Goal: Transaction & Acquisition: Purchase product/service

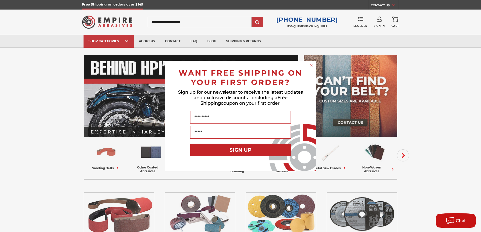
type input "**********"
click at [311, 65] on icon "Close dialog" at bounding box center [311, 65] width 2 height 2
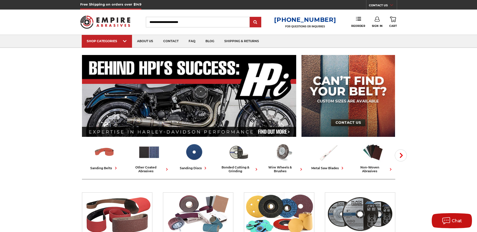
click at [377, 22] on link "Sign In" at bounding box center [377, 22] width 11 height 11
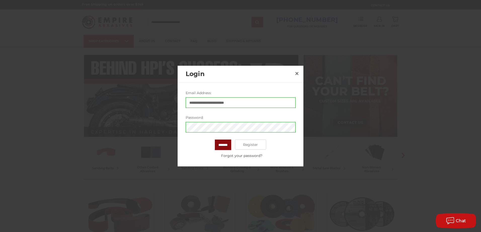
click at [221, 145] on input "*******" at bounding box center [223, 145] width 16 height 11
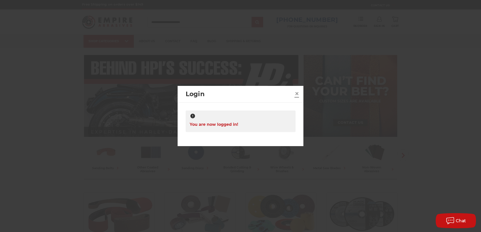
click at [297, 94] on span "×" at bounding box center [297, 94] width 5 height 10
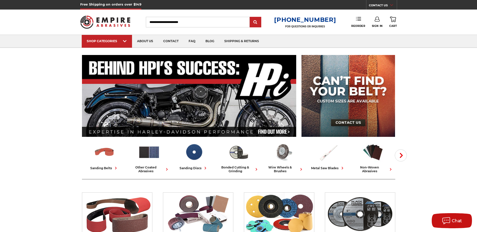
click at [355, 21] on link "Reorder" at bounding box center [358, 22] width 14 height 11
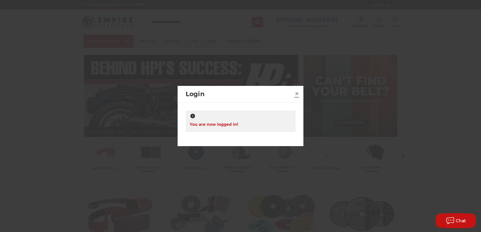
click at [295, 96] on span "×" at bounding box center [297, 94] width 5 height 10
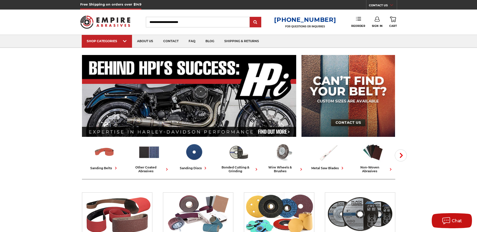
click at [358, 19] on use at bounding box center [358, 19] width 5 height 4
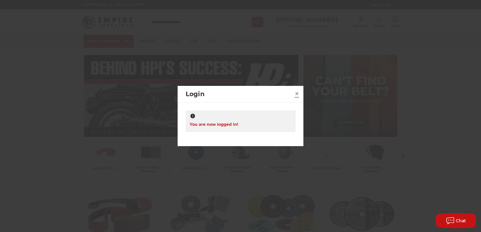
click at [294, 95] on link "×" at bounding box center [297, 94] width 8 height 8
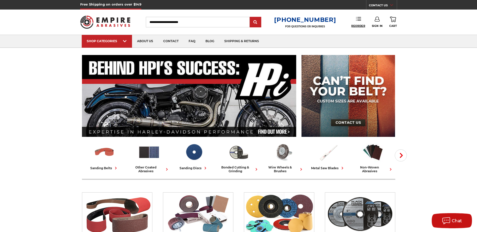
click at [360, 27] on span "Reorder" at bounding box center [358, 25] width 14 height 3
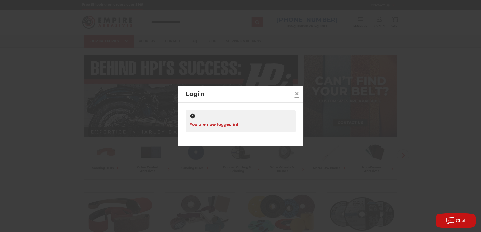
click at [294, 96] on link "×" at bounding box center [297, 94] width 8 height 8
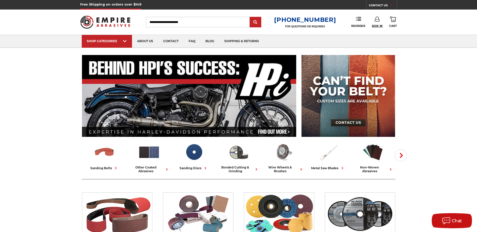
click at [378, 24] on span "Sign In" at bounding box center [377, 25] width 11 height 3
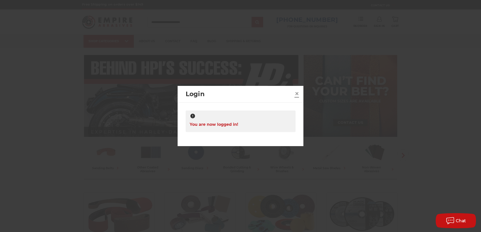
click at [298, 97] on span "×" at bounding box center [297, 94] width 5 height 10
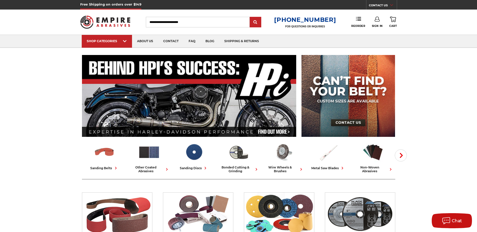
click at [344, 28] on div "Toggle menu Menu Search 1-800-816-3824 FOR QUESTIONS OR INQUIRIES Phone Reorder…" at bounding box center [238, 22] width 317 height 25
drag, startPoint x: 346, startPoint y: 27, endPoint x: 349, endPoint y: 27, distance: 2.6
click at [347, 27] on div "Toggle menu Menu Search 1-800-816-3824 FOR QUESTIONS OR INQUIRIES Phone Reorder…" at bounding box center [238, 22] width 317 height 25
click at [349, 27] on div "Toggle menu Menu Search 1-800-816-3824 FOR QUESTIONS OR INQUIRIES Phone Reorder…" at bounding box center [238, 22] width 317 height 25
click at [350, 26] on div "Toggle menu Menu Search 1-800-816-3824 FOR QUESTIONS OR INQUIRIES Phone Reorder…" at bounding box center [238, 22] width 317 height 25
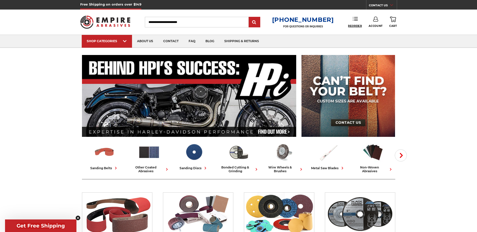
click at [353, 27] on span "Reorder" at bounding box center [355, 25] width 14 height 3
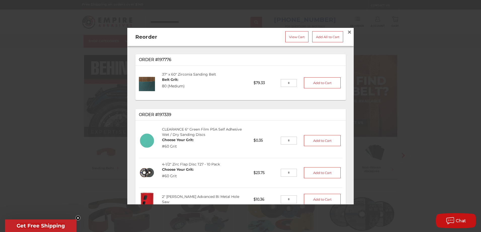
click at [282, 170] on input "tel" at bounding box center [289, 173] width 16 height 8
click at [347, 30] on span "×" at bounding box center [349, 32] width 5 height 10
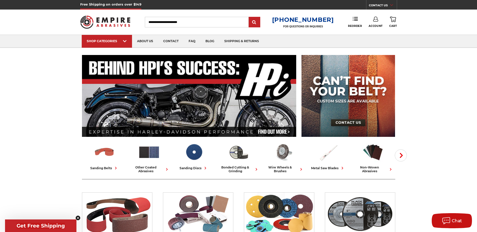
click at [56, 223] on span "Get Free Shipping" at bounding box center [40, 226] width 71 height 13
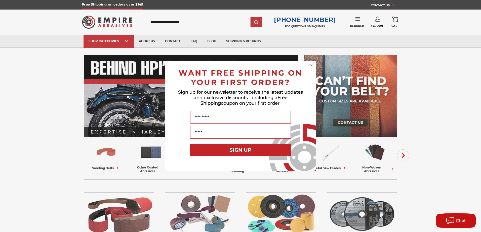
click at [311, 65] on circle "Close dialog" at bounding box center [311, 65] width 5 height 5
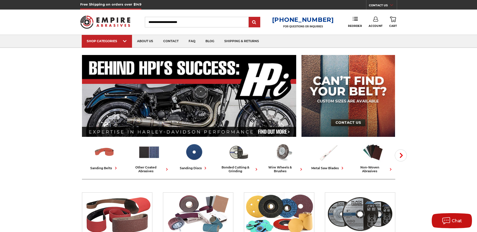
click at [110, 17] on img at bounding box center [105, 22] width 50 height 20
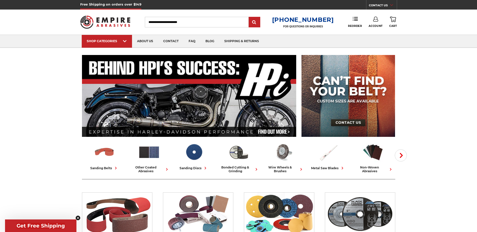
click at [388, 18] on div "Account Account Sign Out" at bounding box center [379, 22] width 21 height 11
click at [390, 19] on icon at bounding box center [393, 20] width 6 height 6
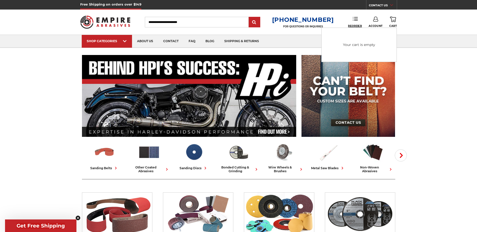
click at [356, 25] on span "Reorder" at bounding box center [355, 25] width 14 height 3
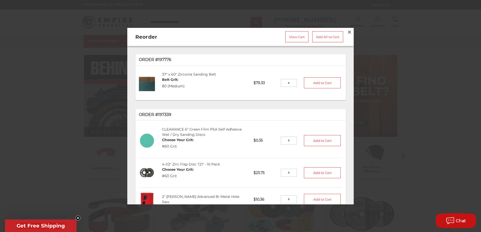
click at [287, 169] on input "tel" at bounding box center [289, 173] width 16 height 8
type input "*"
click at [310, 175] on button "Add to Cart" at bounding box center [322, 173] width 37 height 11
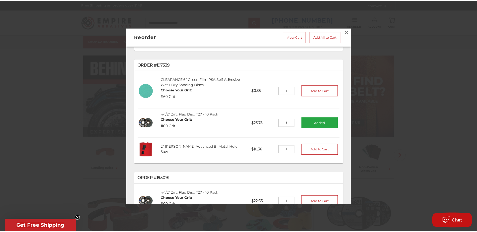
scroll to position [50, 0]
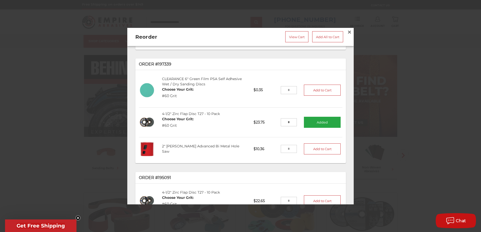
click at [397, 129] on div at bounding box center [240, 116] width 481 height 232
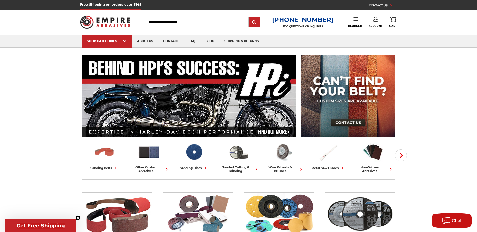
click at [394, 20] on use at bounding box center [393, 20] width 6 height 6
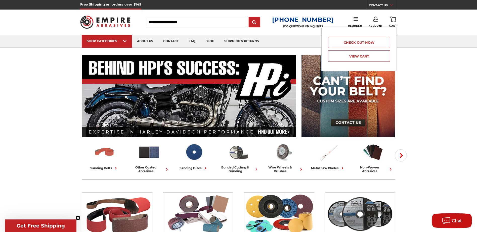
click at [377, 63] on div "Check out now View Cart" at bounding box center [358, 49] width 67 height 35
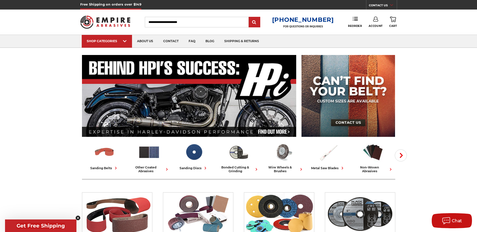
click at [377, 61] on img at bounding box center [349, 96] width 94 height 82
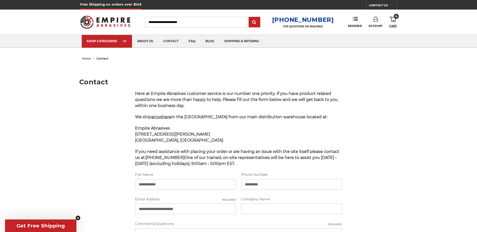
click at [395, 26] on span "Cart" at bounding box center [393, 25] width 8 height 3
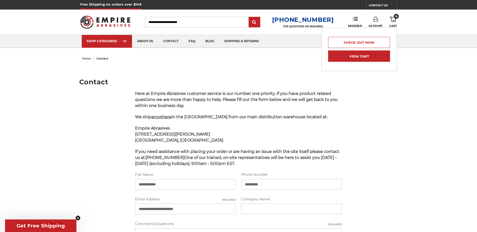
click at [372, 59] on link "View Cart" at bounding box center [359, 56] width 62 height 11
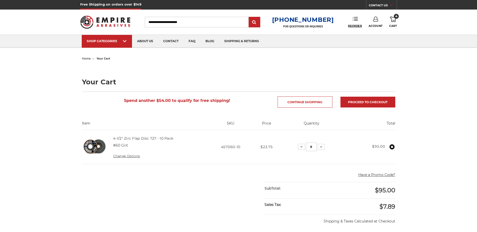
click at [351, 27] on span "Reorder" at bounding box center [355, 25] width 14 height 3
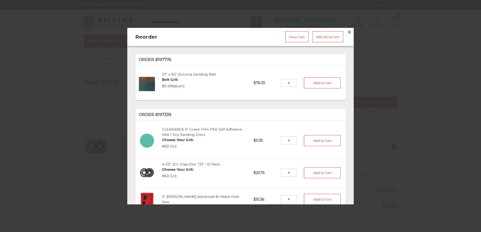
click at [284, 196] on input "tel" at bounding box center [289, 200] width 16 height 8
type input "*"
click at [304, 195] on button "Add to Cart" at bounding box center [322, 199] width 37 height 11
click at [46, 113] on div at bounding box center [240, 116] width 481 height 232
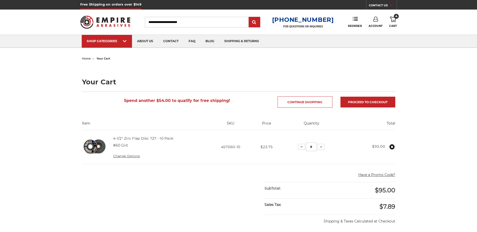
click at [105, 21] on img at bounding box center [105, 22] width 50 height 20
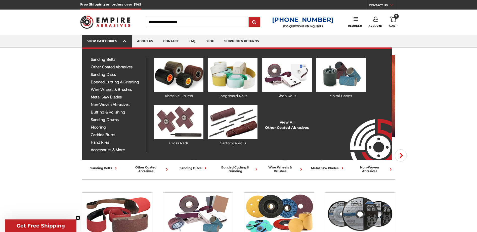
click at [124, 42] on use at bounding box center [125, 41] width 4 height 2
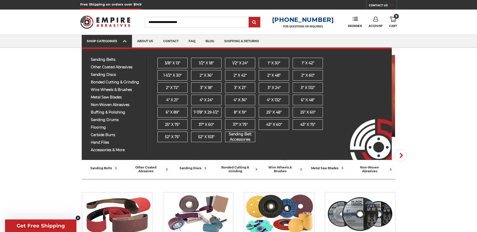
click at [102, 38] on link "SHOP CATEGORIES" at bounding box center [107, 41] width 50 height 13
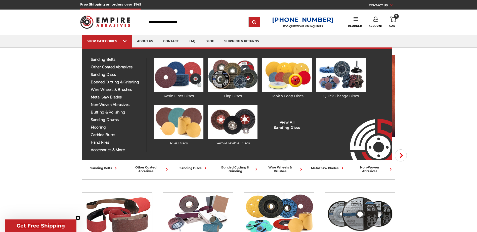
click at [176, 124] on img at bounding box center [179, 122] width 50 height 34
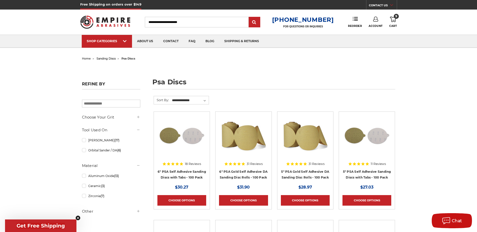
scroll to position [50, 0]
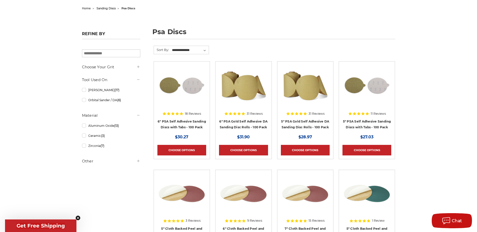
click at [90, 163] on h5 "Other" at bounding box center [111, 161] width 58 height 6
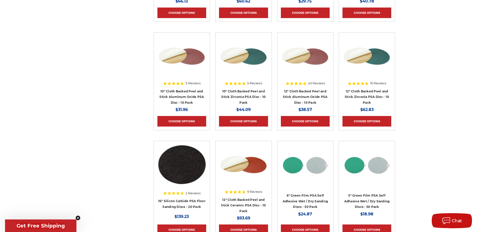
scroll to position [604, 0]
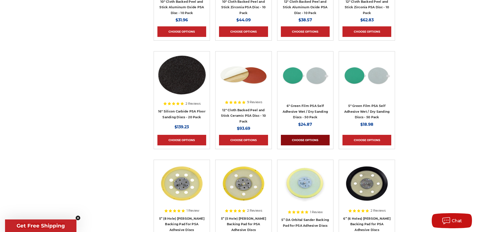
click at [308, 136] on link "Choose Options" at bounding box center [305, 140] width 49 height 11
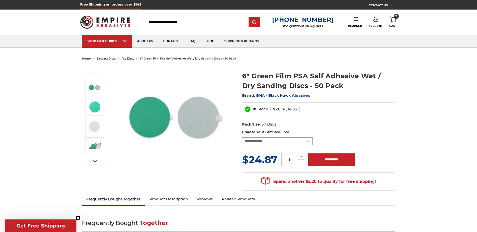
click at [291, 141] on select "**********" at bounding box center [277, 142] width 70 height 8
select select "****"
click at [242, 138] on select "**********" at bounding box center [277, 142] width 70 height 8
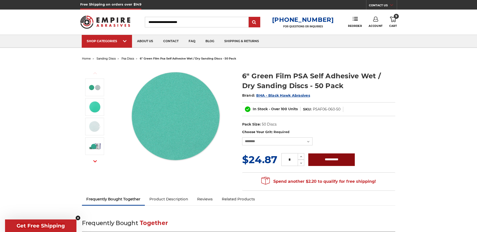
click at [334, 157] on input "**********" at bounding box center [331, 160] width 47 height 13
type input "**********"
click at [397, 18] on span "10" at bounding box center [396, 16] width 5 height 5
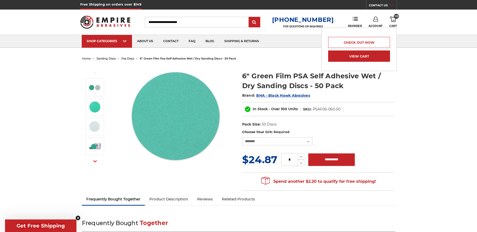
click at [361, 57] on link "View Cart" at bounding box center [359, 56] width 62 height 11
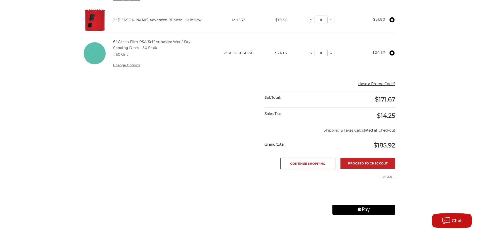
scroll to position [176, 0]
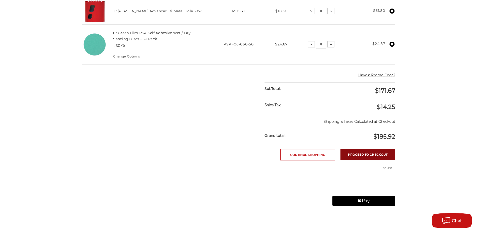
click at [363, 154] on link "Proceed to checkout" at bounding box center [368, 154] width 55 height 11
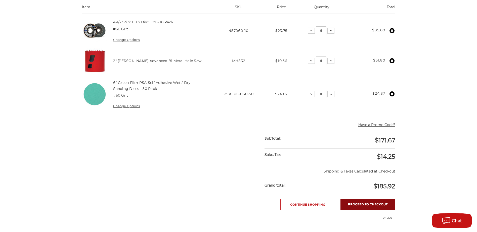
scroll to position [126, 0]
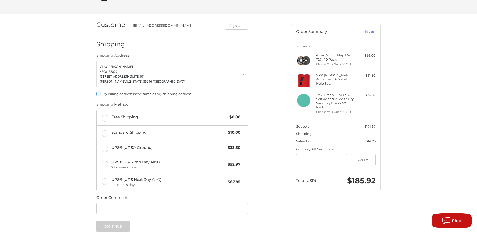
scroll to position [50, 0]
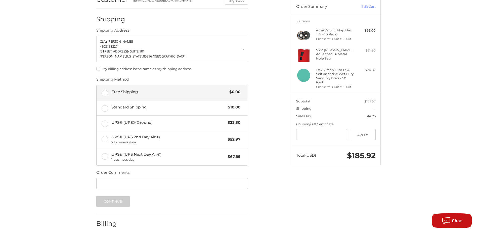
click at [107, 95] on label "Free Shipping $0.00" at bounding box center [172, 92] width 151 height 15
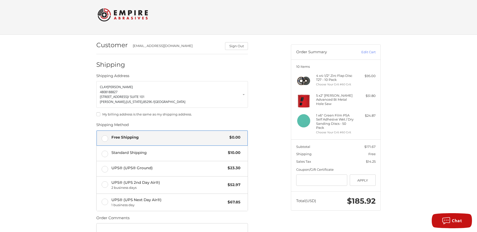
scroll to position [0, 0]
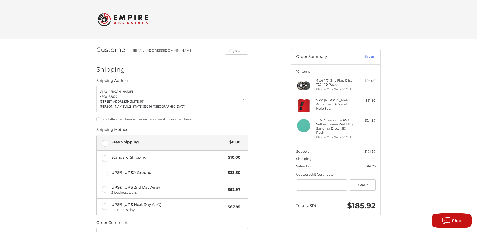
click at [99, 118] on label "My billing address is the same as my shipping address." at bounding box center [172, 119] width 152 height 4
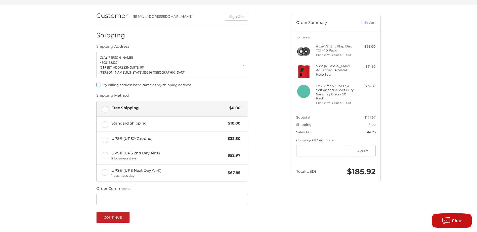
scroll to position [74, 0]
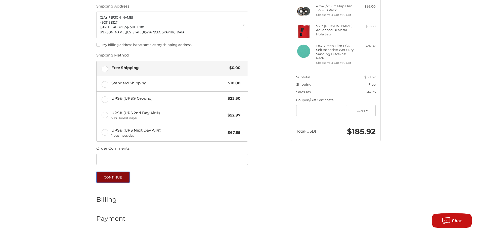
click at [112, 176] on button "Continue" at bounding box center [112, 177] width 33 height 11
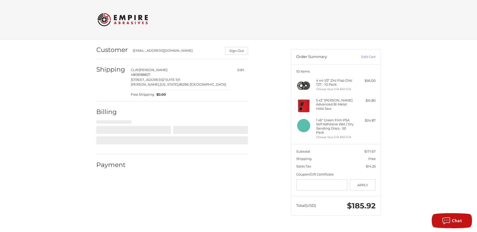
scroll to position [0, 0]
select select "**"
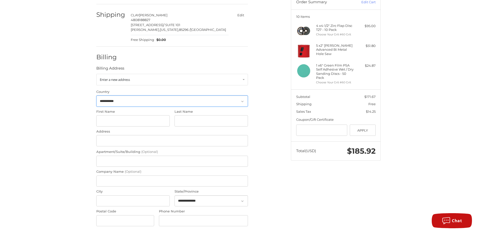
scroll to position [55, 0]
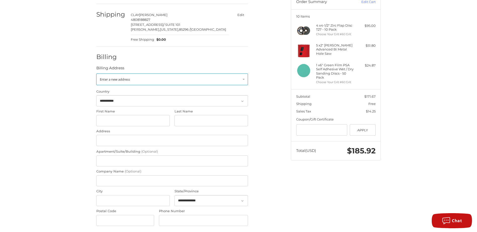
click at [144, 81] on link "Enter a new address" at bounding box center [172, 80] width 152 height 12
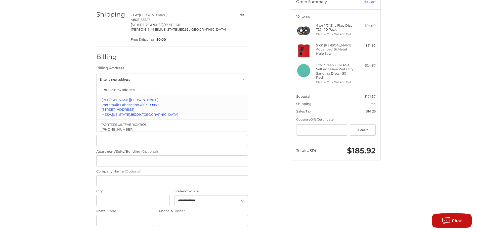
click at [135, 111] on p "[STREET_ADDRESS]" at bounding box center [172, 109] width 141 height 5
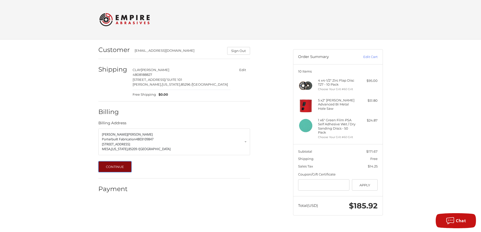
click at [112, 165] on button "Continue" at bounding box center [114, 166] width 33 height 11
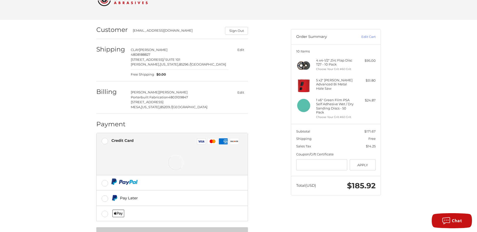
scroll to position [40, 0]
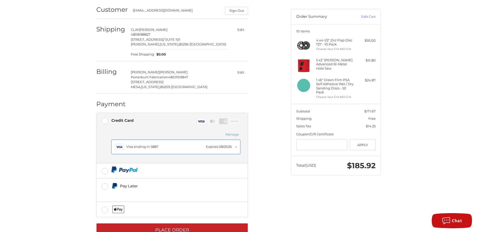
click at [239, 144] on button "Visa Visa ending in 5887 Expires [CREDIT_CARD_DATA]" at bounding box center [175, 147] width 129 height 15
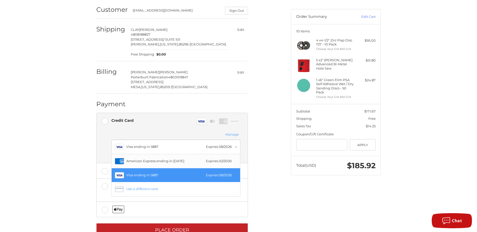
click at [182, 162] on div "American Express ending in [DATE]" at bounding box center [164, 161] width 77 height 5
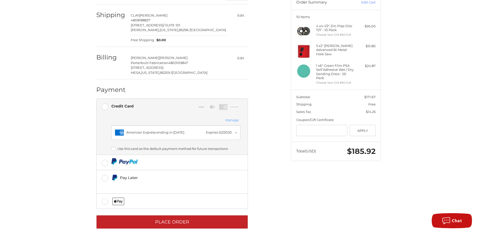
scroll to position [62, 0]
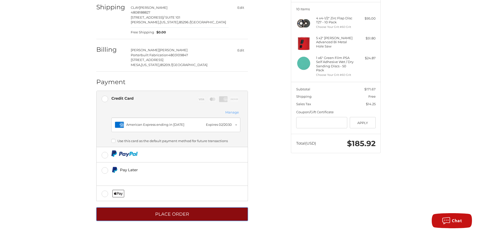
click at [141, 211] on button "Place Order" at bounding box center [172, 215] width 152 height 14
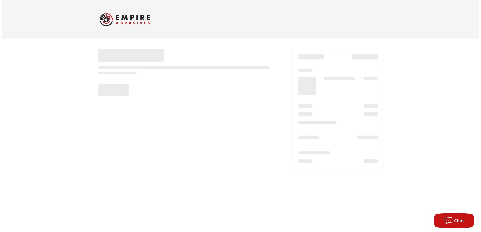
scroll to position [0, 0]
